Goal: Find specific page/section: Find specific page/section

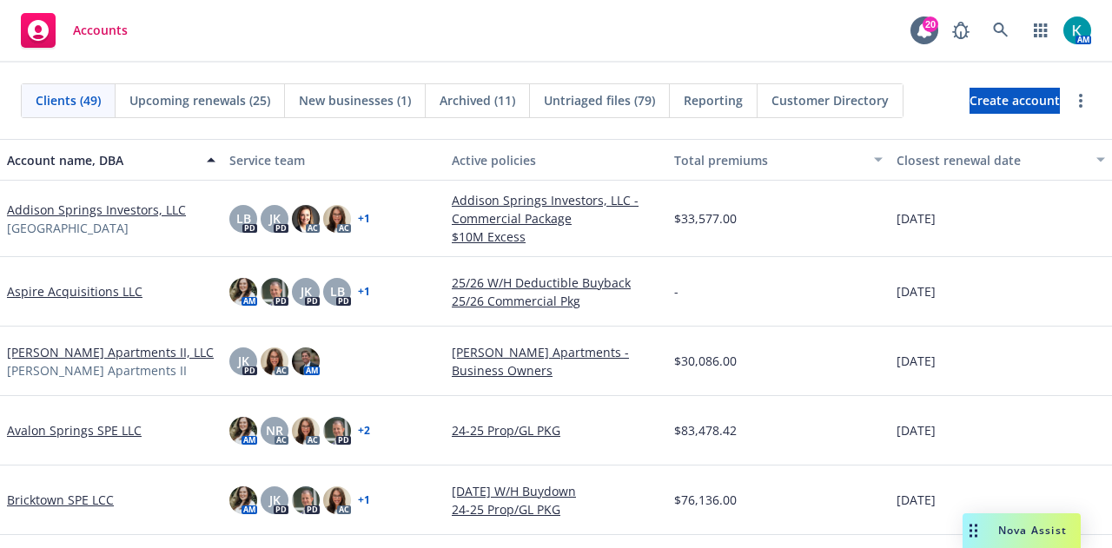
click at [623, 28] on div "Accounts 20 AM" at bounding box center [556, 31] width 1112 height 63
